Goal: Information Seeking & Learning: Learn about a topic

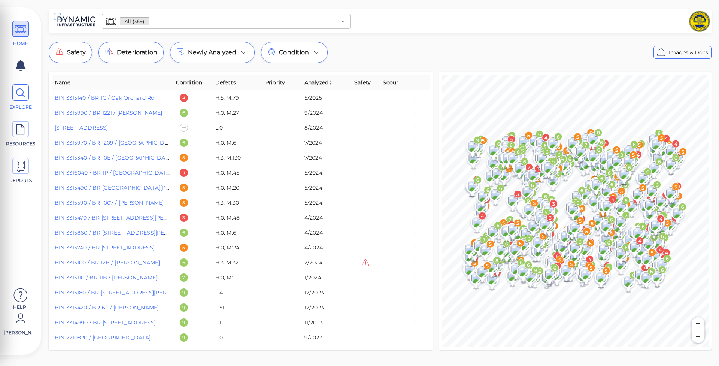
click at [20, 90] on icon at bounding box center [20, 93] width 11 height 17
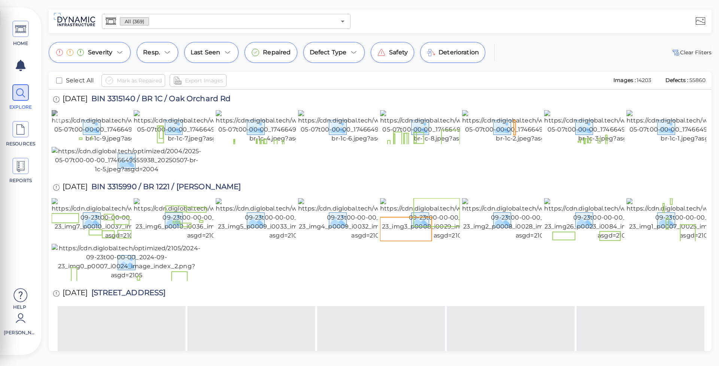
click at [105, 139] on img at bounding box center [122, 126] width 140 height 33
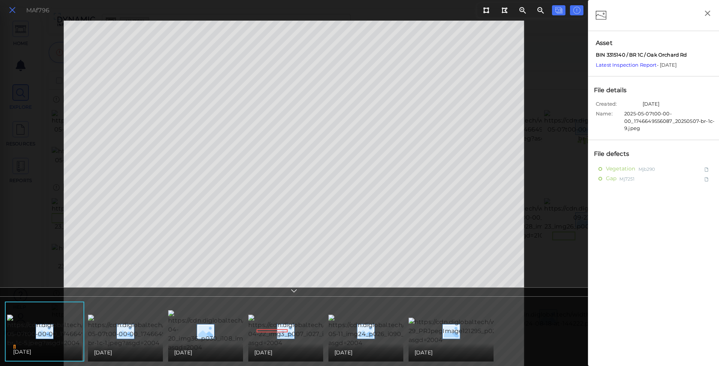
click at [15, 13] on icon at bounding box center [12, 10] width 8 height 10
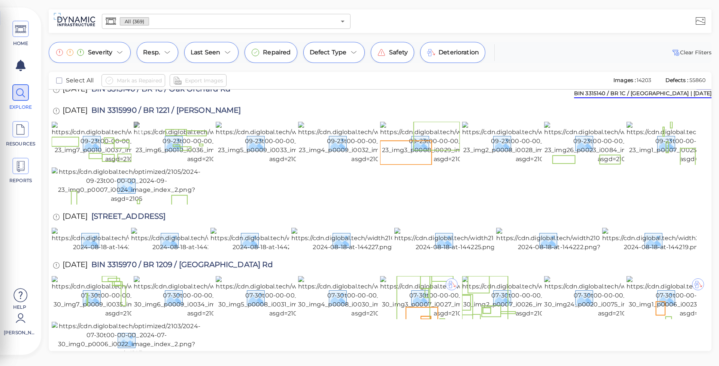
scroll to position [86, 0]
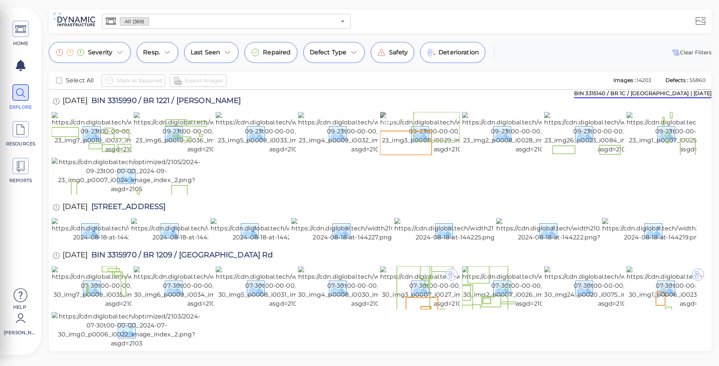
click at [429, 154] on img at bounding box center [449, 133] width 139 height 42
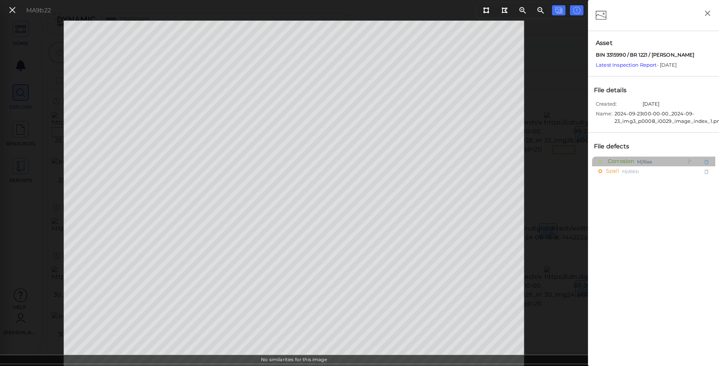
click at [638, 161] on span "Mj16aa" at bounding box center [644, 161] width 15 height 9
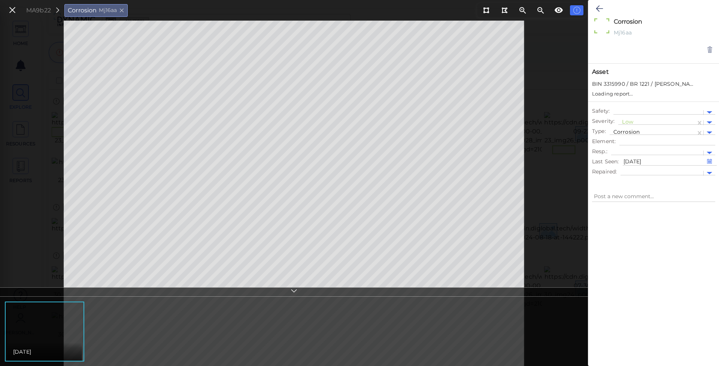
type textarea "x"
click at [602, 8] on icon at bounding box center [599, 8] width 7 height 9
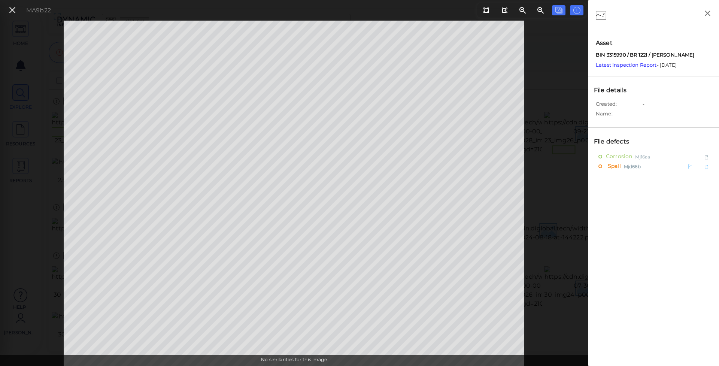
click at [627, 166] on span "Mjd66b" at bounding box center [632, 166] width 17 height 9
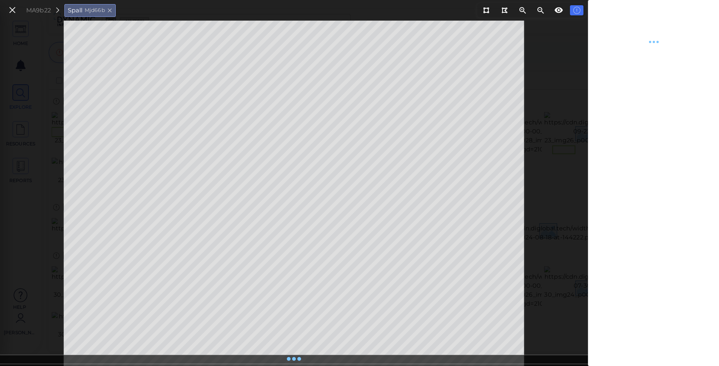
type textarea "x"
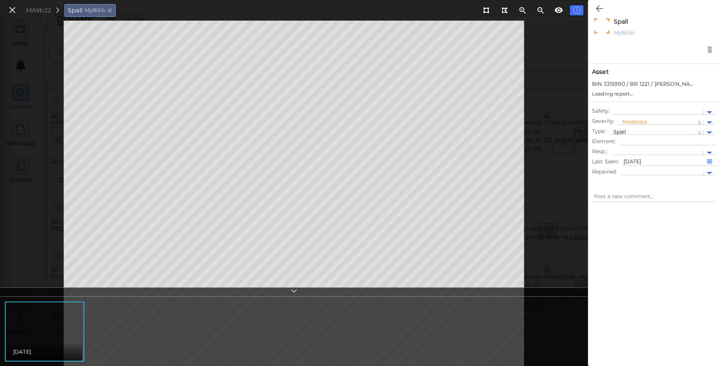
type textarea "x"
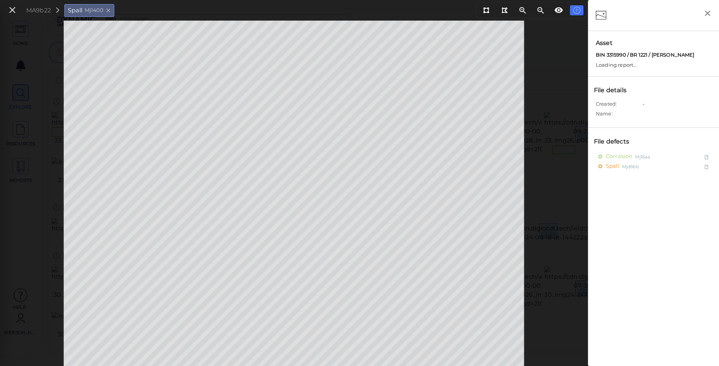
drag, startPoint x: 12, startPoint y: 14, endPoint x: 119, endPoint y: 181, distance: 198.6
click at [12, 14] on icon at bounding box center [12, 10] width 8 height 10
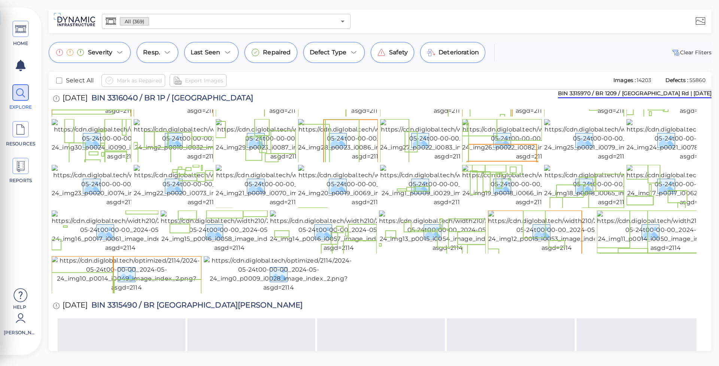
scroll to position [600, 0]
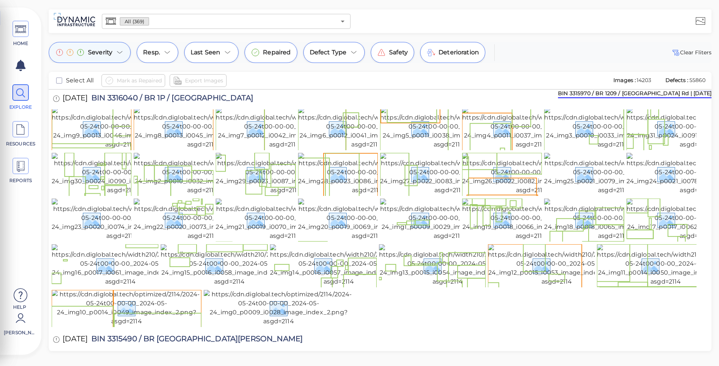
click at [114, 55] on div "Severity" at bounding box center [90, 52] width 82 height 21
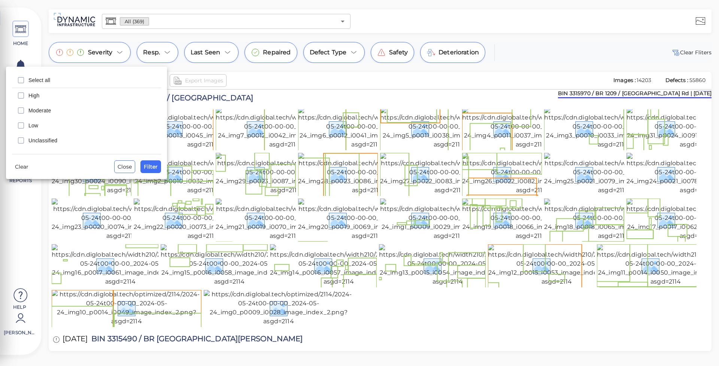
click at [40, 109] on span "Moderate" at bounding box center [92, 110] width 128 height 7
click at [45, 96] on span "High" at bounding box center [92, 95] width 128 height 7
click at [153, 168] on span "Filter" at bounding box center [151, 166] width 14 height 9
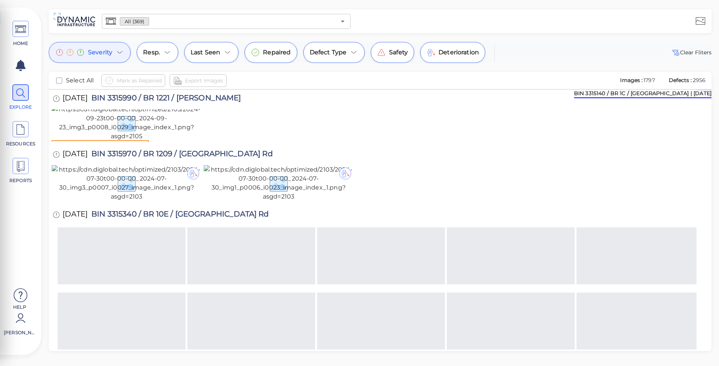
scroll to position [173, 0]
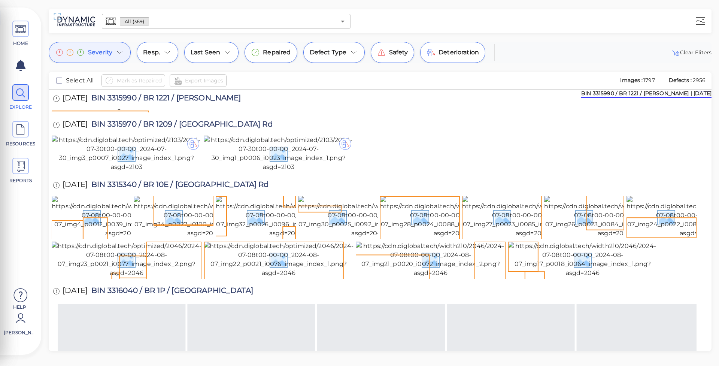
click at [76, 111] on img at bounding box center [127, 93] width 150 height 36
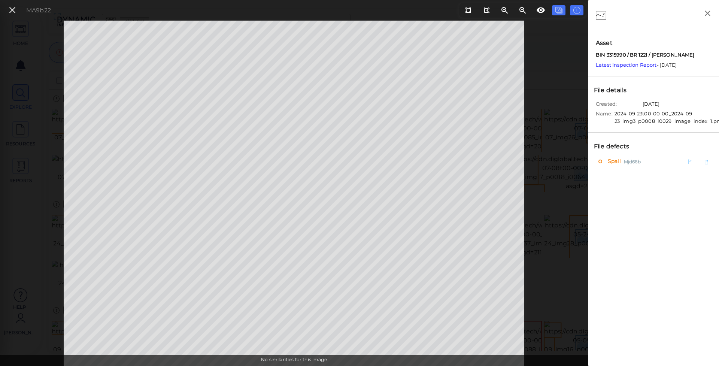
click at [644, 158] on div "Spall Mjd66b" at bounding box center [638, 161] width 78 height 9
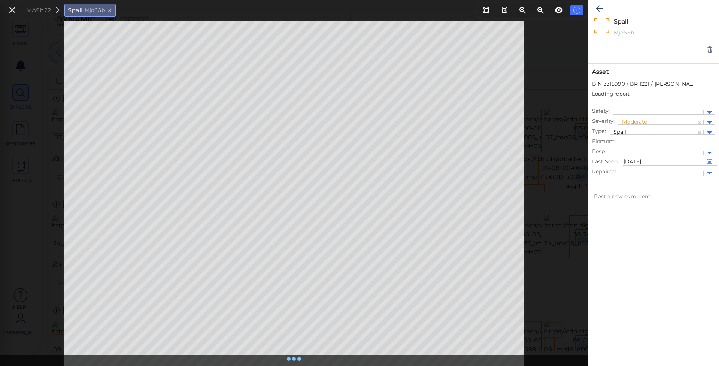
type textarea "x"
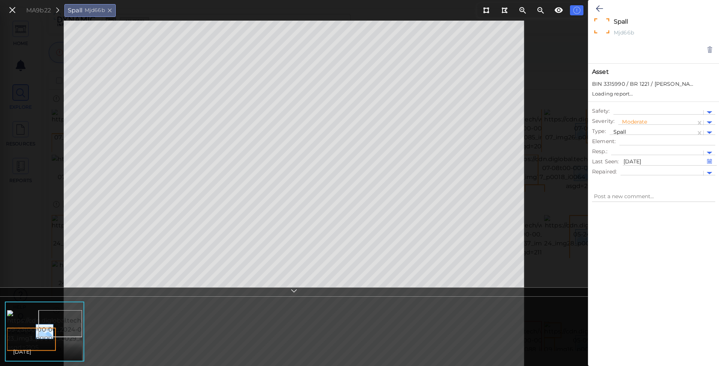
type textarea "x"
click at [9, 7] on icon at bounding box center [12, 10] width 8 height 10
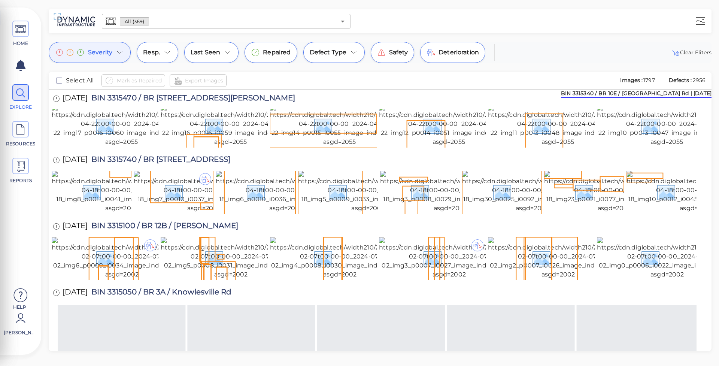
scroll to position [571, 0]
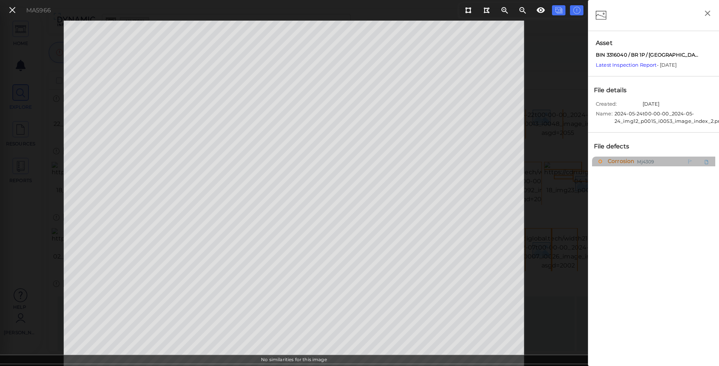
click at [632, 160] on span "Corrosion" at bounding box center [620, 161] width 28 height 9
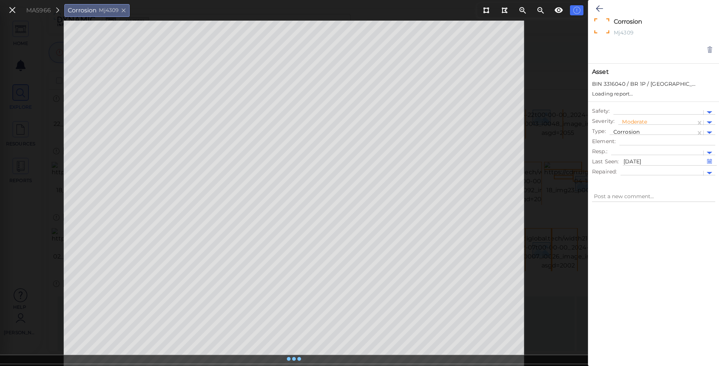
type textarea "x"
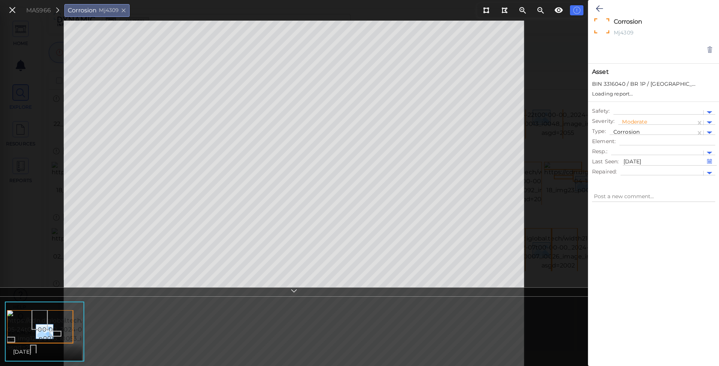
type textarea "x"
click at [12, 10] on icon at bounding box center [12, 10] width 8 height 10
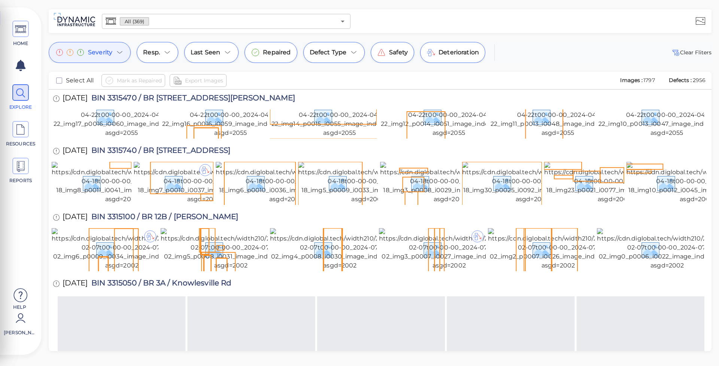
click at [118, 48] on div "Severity" at bounding box center [90, 52] width 82 height 21
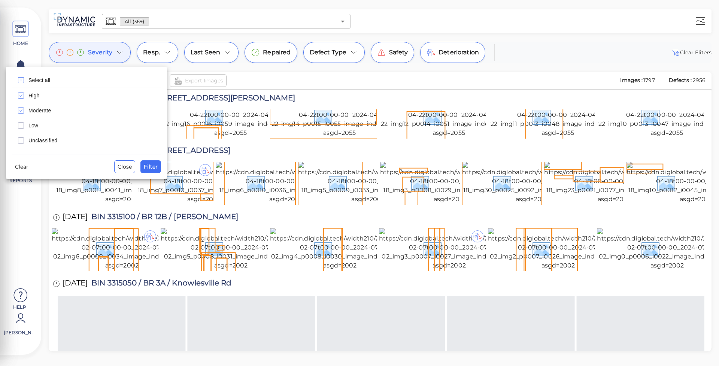
click at [54, 141] on span "Unclassified" at bounding box center [92, 140] width 128 height 7
click at [138, 156] on div "Clear Close Filter" at bounding box center [86, 163] width 149 height 19
click at [148, 162] on button "Filter" at bounding box center [150, 166] width 21 height 13
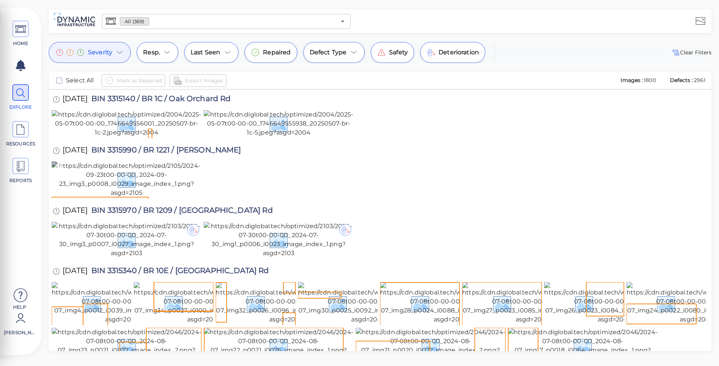
click at [82, 197] on img at bounding box center [127, 179] width 150 height 36
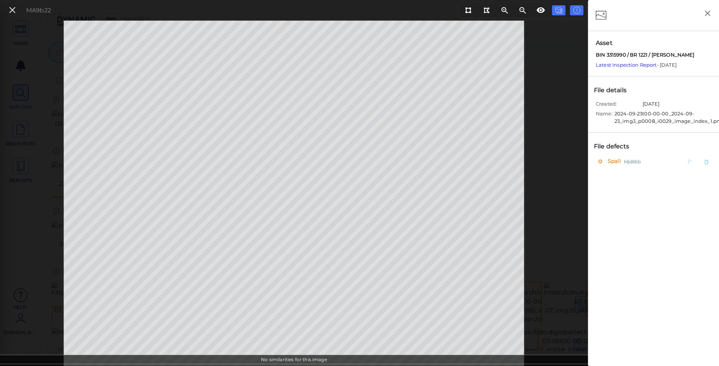
click at [651, 157] on div "Spall Mjd66b" at bounding box center [638, 161] width 78 height 9
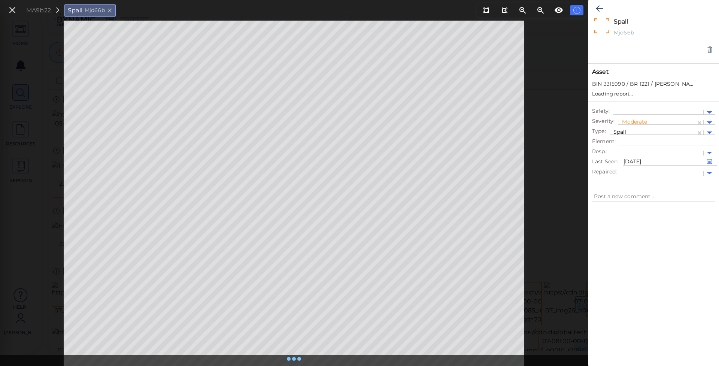
type textarea "x"
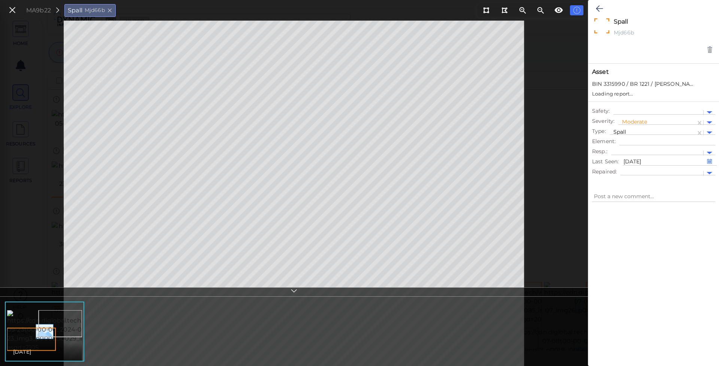
type textarea "x"
click at [7, 11] on button at bounding box center [12, 10] width 13 height 11
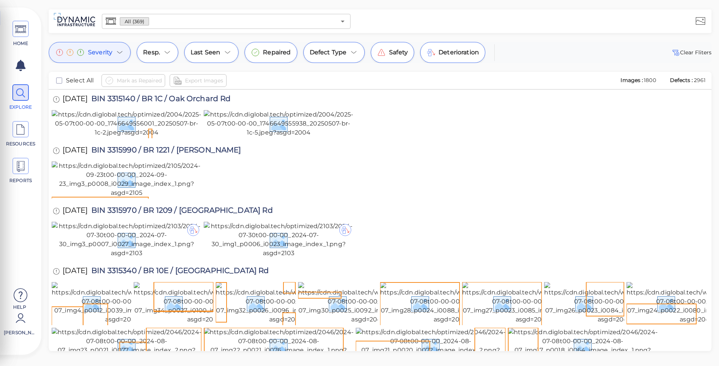
click at [115, 46] on div "Severity" at bounding box center [90, 52] width 82 height 21
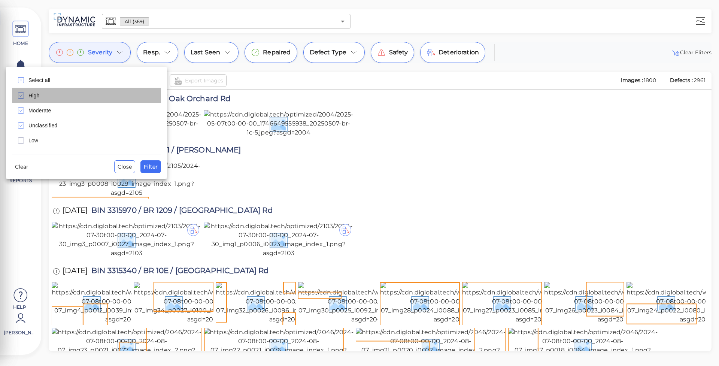
click at [40, 94] on span "High" at bounding box center [92, 95] width 128 height 7
click at [40, 108] on span "Moderate" at bounding box center [92, 110] width 128 height 7
click at [90, 145] on div "Low" at bounding box center [86, 140] width 149 height 15
click at [152, 166] on span "Filter" at bounding box center [151, 166] width 14 height 9
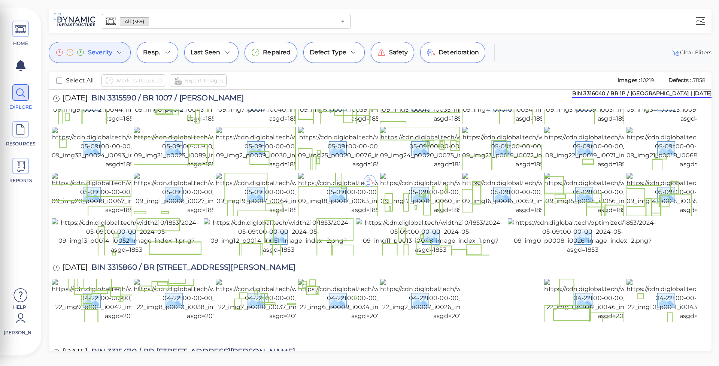
scroll to position [920, 0]
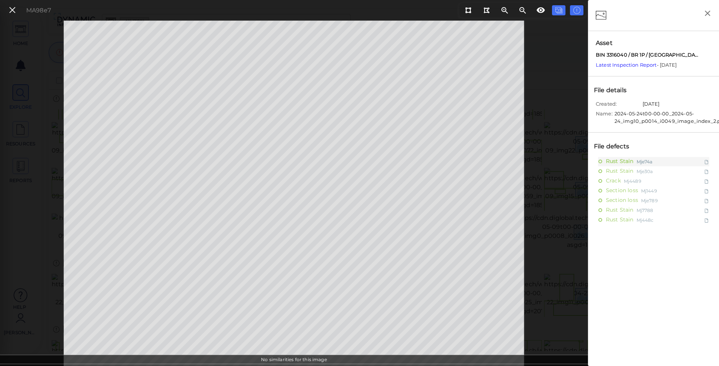
click at [39, 242] on div "MA98e7" at bounding box center [294, 193] width 588 height 345
click at [10, 9] on icon at bounding box center [12, 10] width 8 height 10
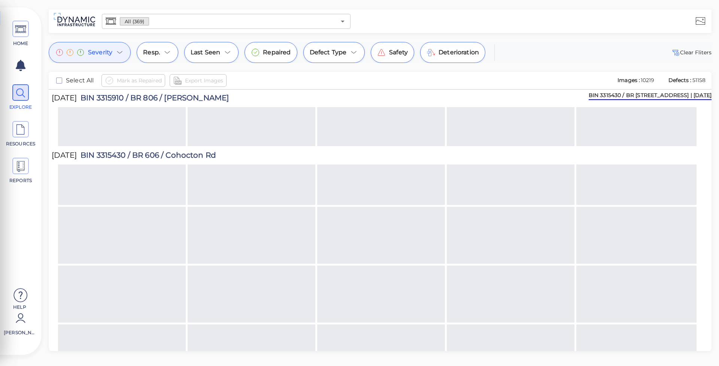
scroll to position [3401, 0]
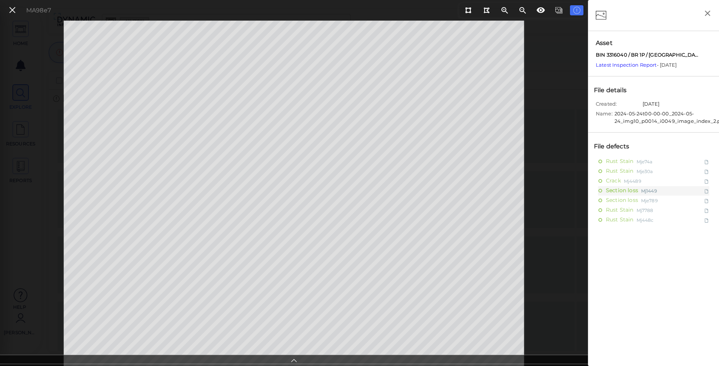
click at [551, 209] on div "MA98e7" at bounding box center [294, 193] width 588 height 345
click at [12, 9] on icon at bounding box center [12, 10] width 8 height 10
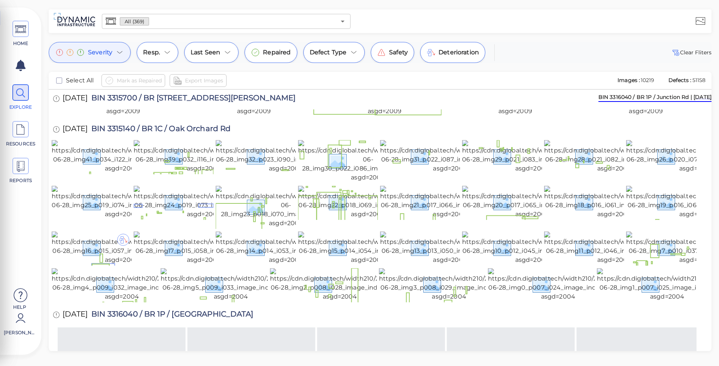
scroll to position [3951, 0]
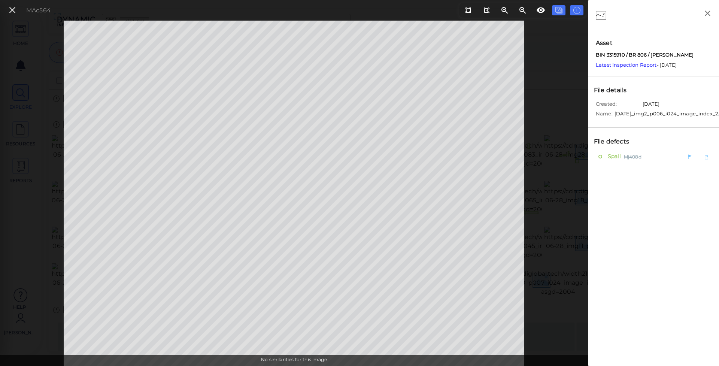
click at [657, 161] on div "Spall Mj408d" at bounding box center [638, 156] width 78 height 9
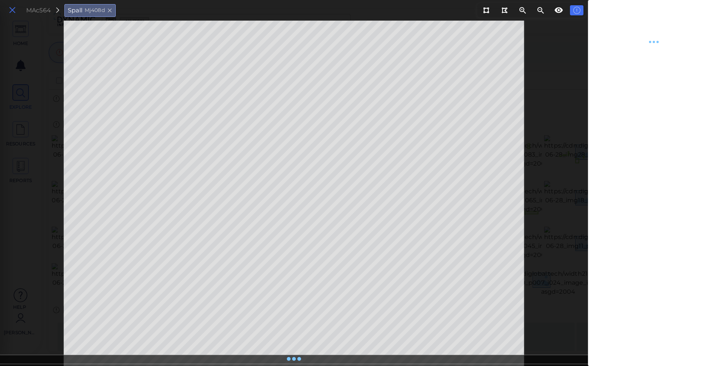
type textarea "x"
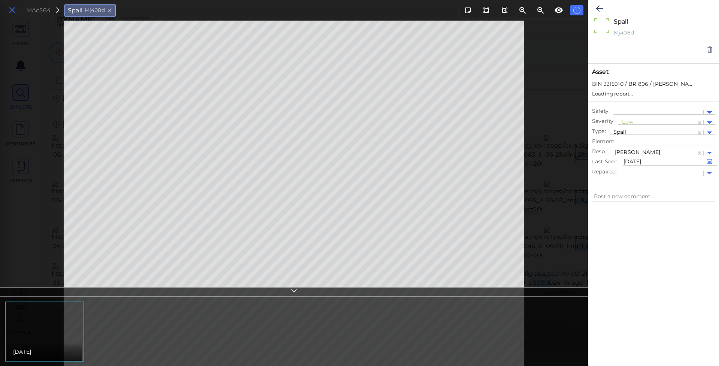
type textarea "x"
click at [13, 9] on icon at bounding box center [12, 10] width 8 height 10
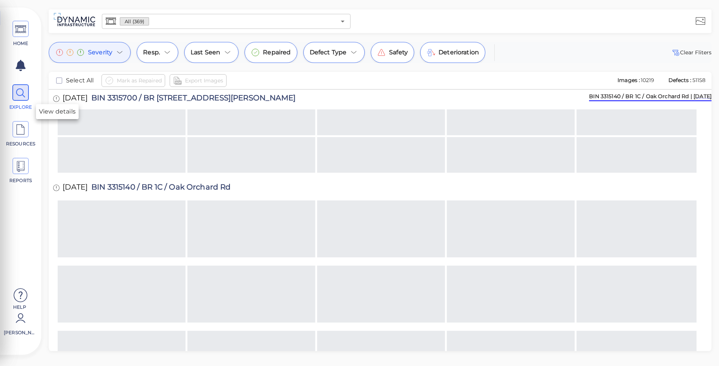
scroll to position [3513, 0]
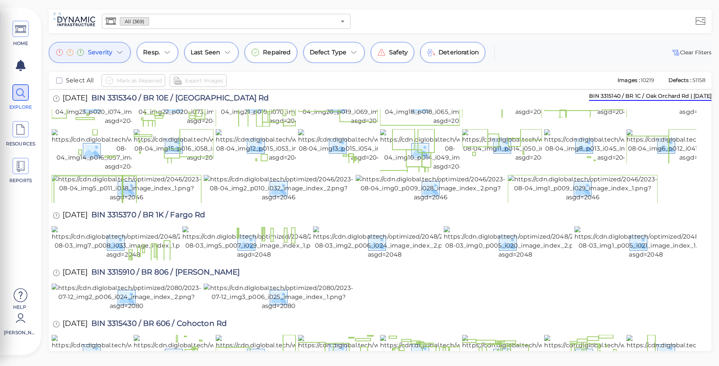
click at [99, 52] on span "Severity" at bounding box center [100, 52] width 24 height 9
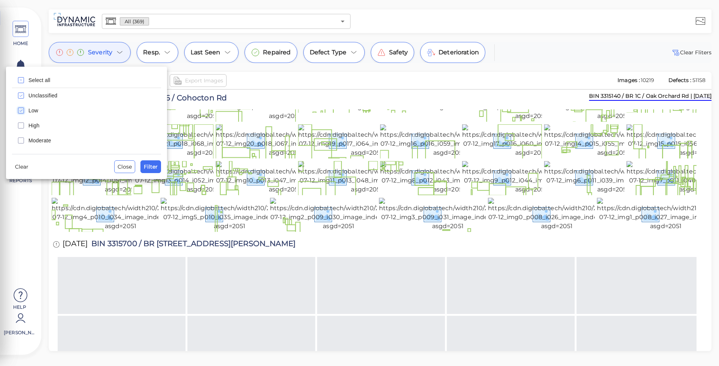
click at [22, 107] on icon "checkbox" at bounding box center [20, 110] width 9 height 9
click at [28, 98] on span "Unclassified" at bounding box center [92, 95] width 128 height 7
click at [156, 168] on span "Filter" at bounding box center [151, 166] width 14 height 9
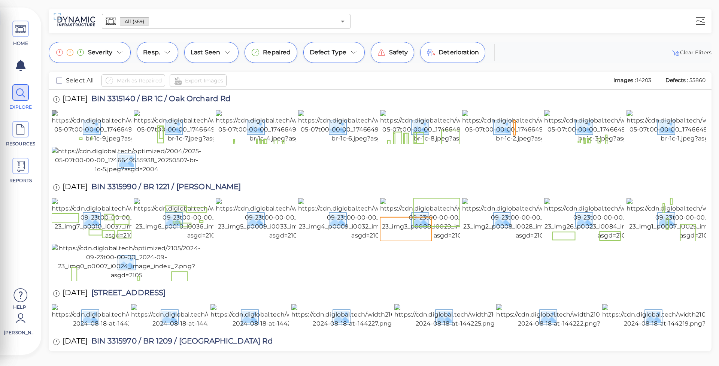
click at [83, 134] on img at bounding box center [122, 126] width 140 height 33
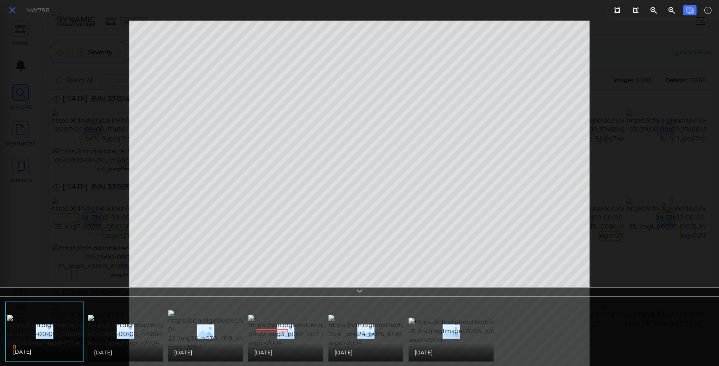
click at [14, 5] on icon at bounding box center [12, 10] width 8 height 10
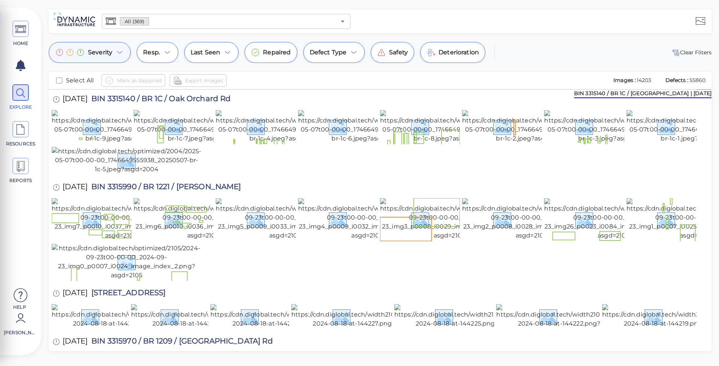
click at [121, 54] on icon at bounding box center [119, 52] width 9 height 9
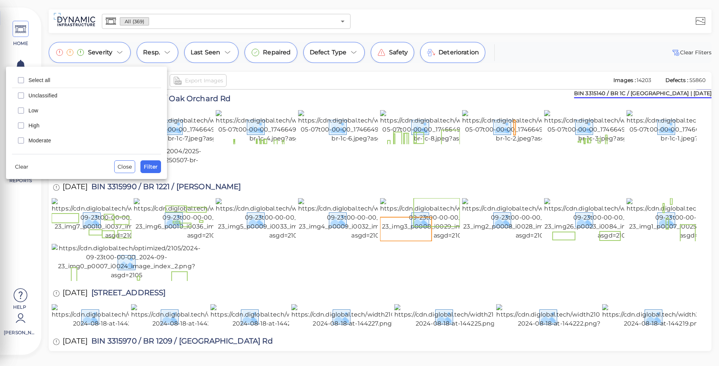
click at [346, 57] on div at bounding box center [359, 183] width 719 height 366
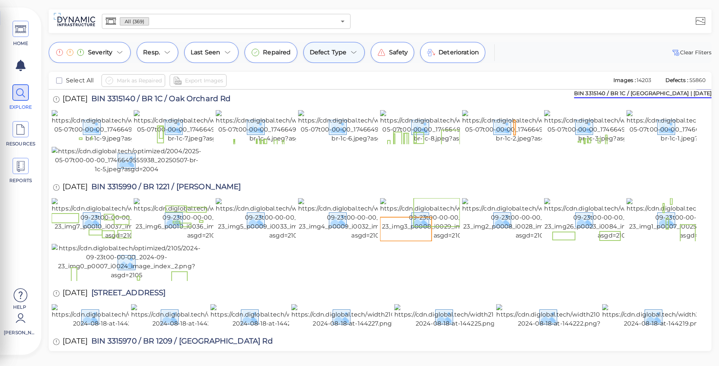
click at [354, 53] on div "Defect Type" at bounding box center [334, 52] width 62 height 21
click at [357, 52] on icon at bounding box center [353, 52] width 9 height 9
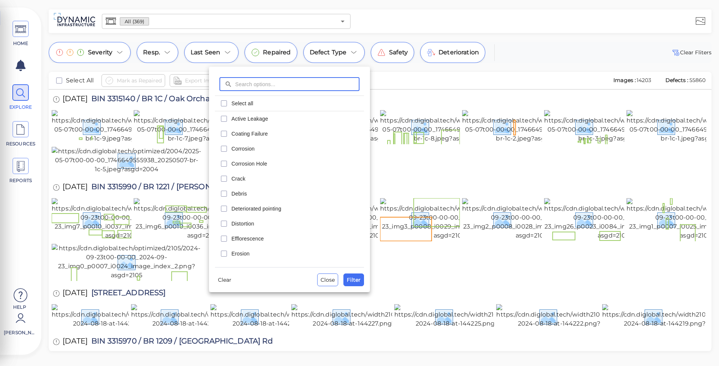
paste input "scalling"
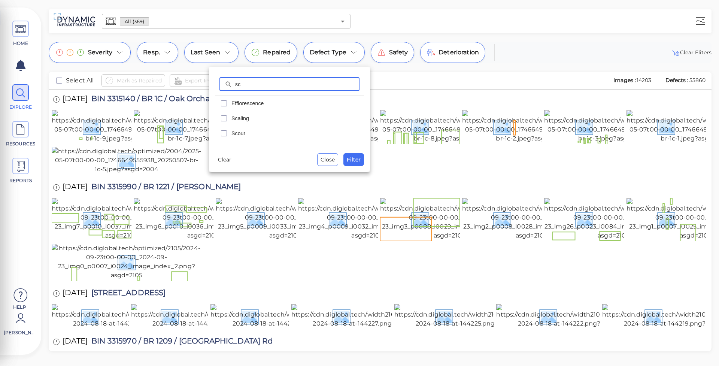
type input "s"
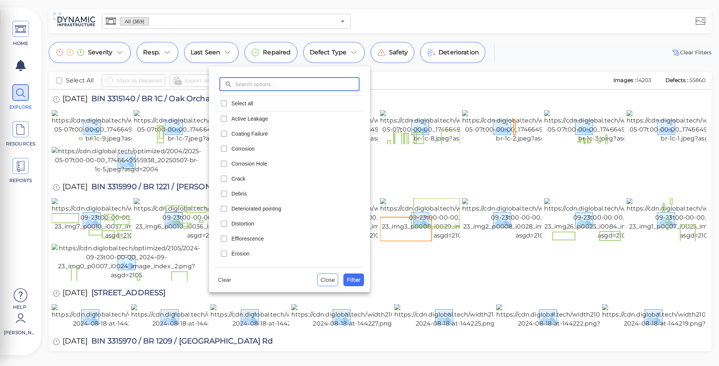
paste input "scalling"
type input "scalling"
click at [228, 85] on icon at bounding box center [229, 84] width 6 height 6
click at [258, 83] on input "text" at bounding box center [297, 84] width 124 height 14
click at [301, 102] on span "Select all" at bounding box center [295, 103] width 128 height 7
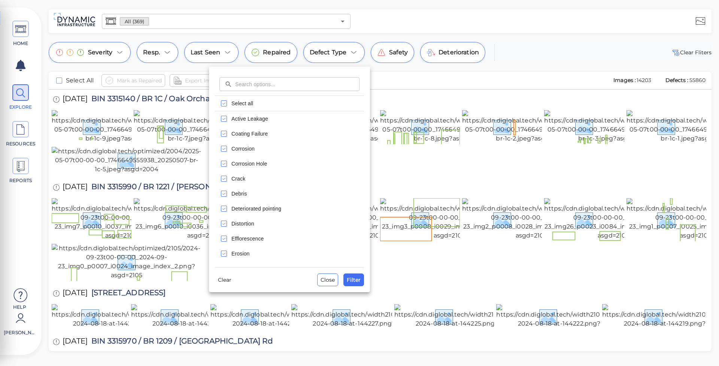
click at [301, 102] on span "Select all" at bounding box center [295, 103] width 128 height 7
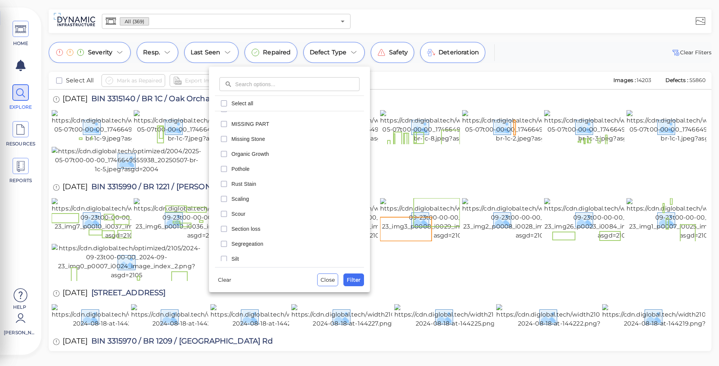
click at [301, 199] on span "Scaling" at bounding box center [295, 198] width 128 height 7
click at [356, 281] on span "Filter" at bounding box center [354, 279] width 14 height 9
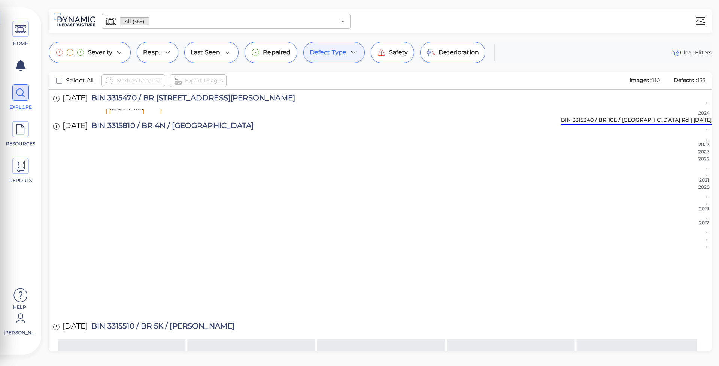
scroll to position [563, 0]
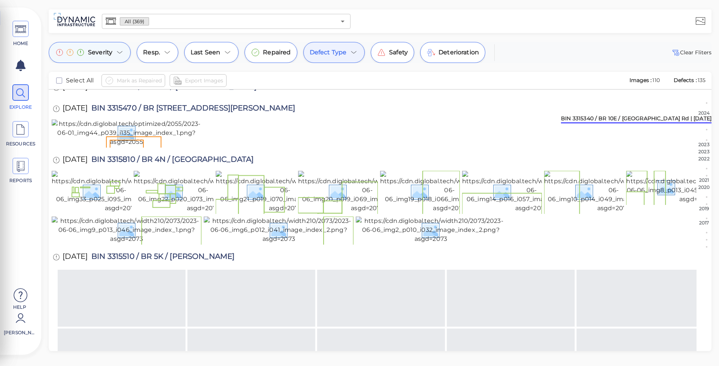
click at [124, 48] on icon at bounding box center [119, 52] width 9 height 9
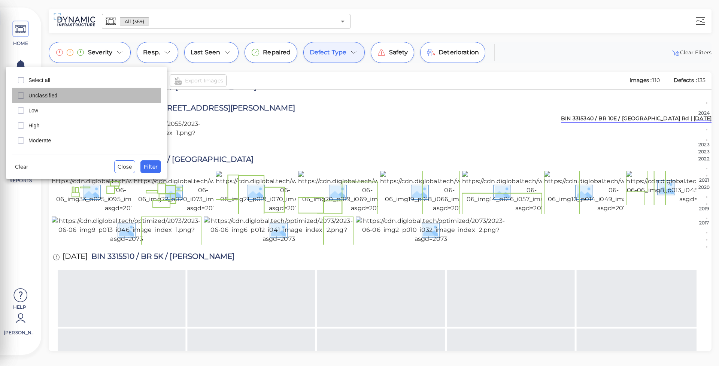
click at [46, 99] on span "Unclassified" at bounding box center [92, 95] width 128 height 7
click at [46, 112] on span "Low" at bounding box center [92, 110] width 128 height 7
click at [43, 125] on span "High" at bounding box center [92, 125] width 128 height 7
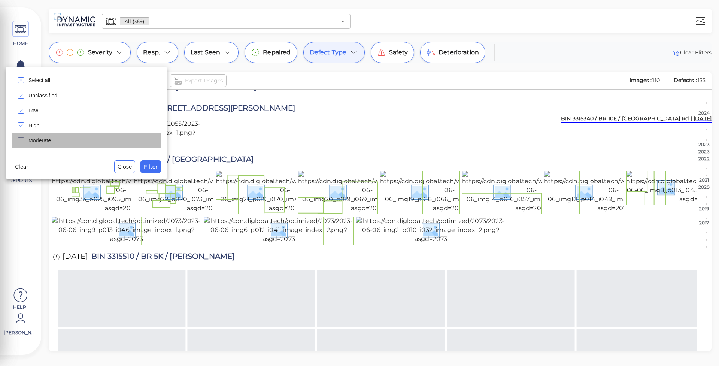
click at [38, 142] on span "Moderate" at bounding box center [92, 140] width 128 height 7
click at [28, 101] on div "Unclassified" at bounding box center [86, 95] width 149 height 15
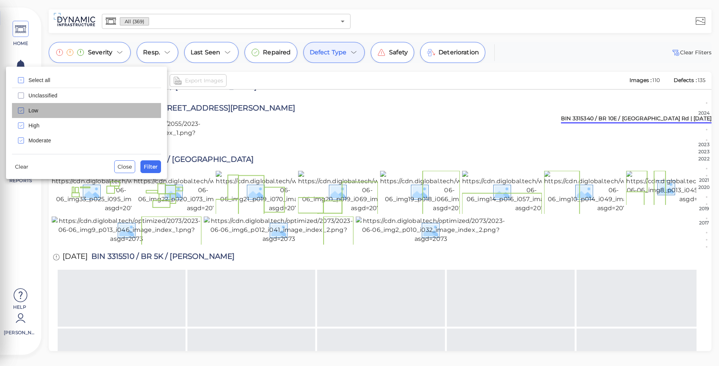
click at [31, 113] on span "Low" at bounding box center [92, 110] width 128 height 7
click at [152, 165] on span "Filter" at bounding box center [151, 166] width 14 height 9
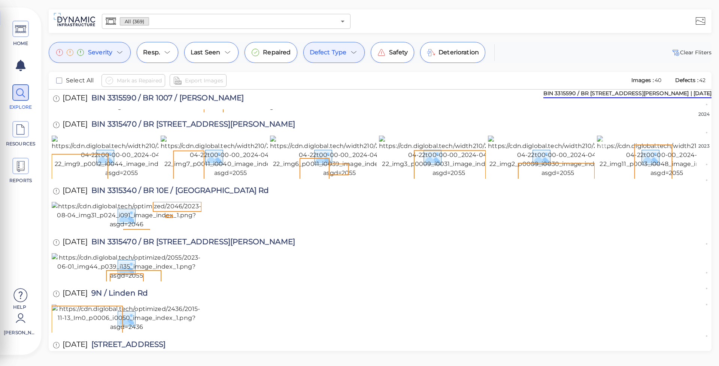
scroll to position [0, 0]
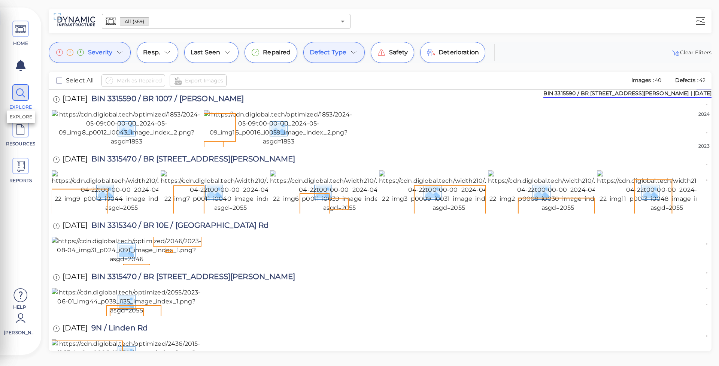
click at [15, 92] on icon at bounding box center [20, 93] width 11 height 17
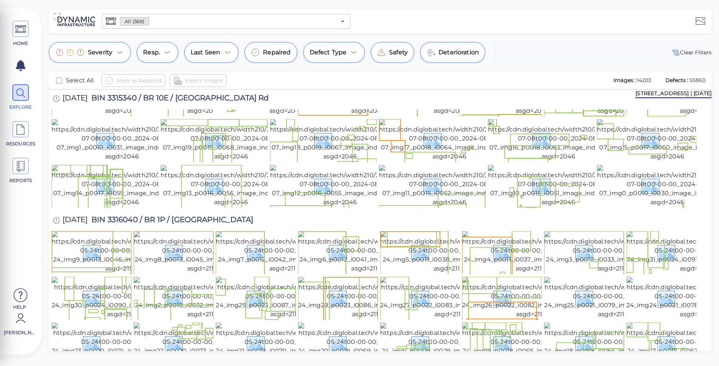
scroll to position [543, 0]
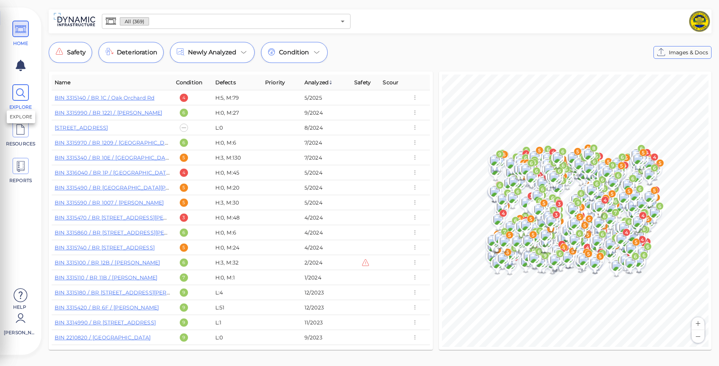
click at [22, 89] on icon at bounding box center [20, 93] width 11 height 17
